Goal: Task Accomplishment & Management: Manage account settings

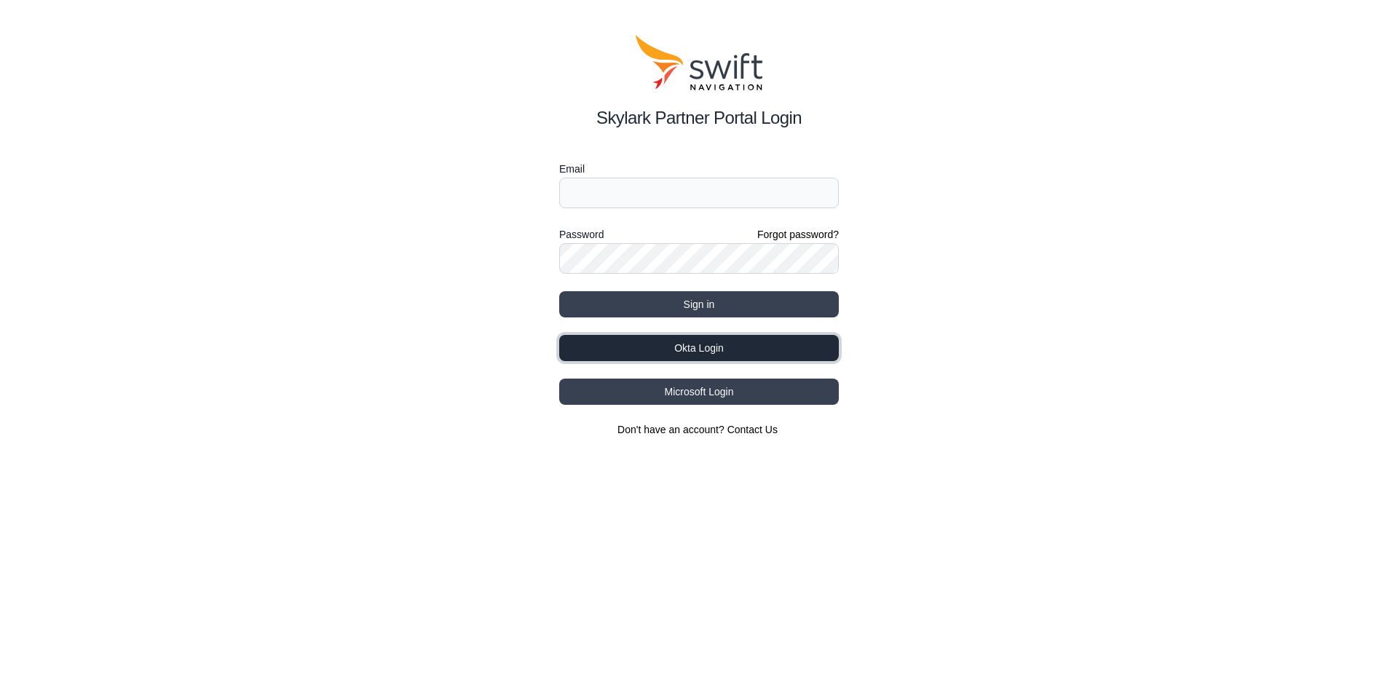
click at [719, 341] on button "Okta Login" at bounding box center [699, 348] width 280 height 26
click at [712, 354] on button "Okta Login" at bounding box center [699, 348] width 280 height 26
click at [698, 345] on button "Okta Login" at bounding box center [699, 348] width 280 height 26
